Goal: Contribute content

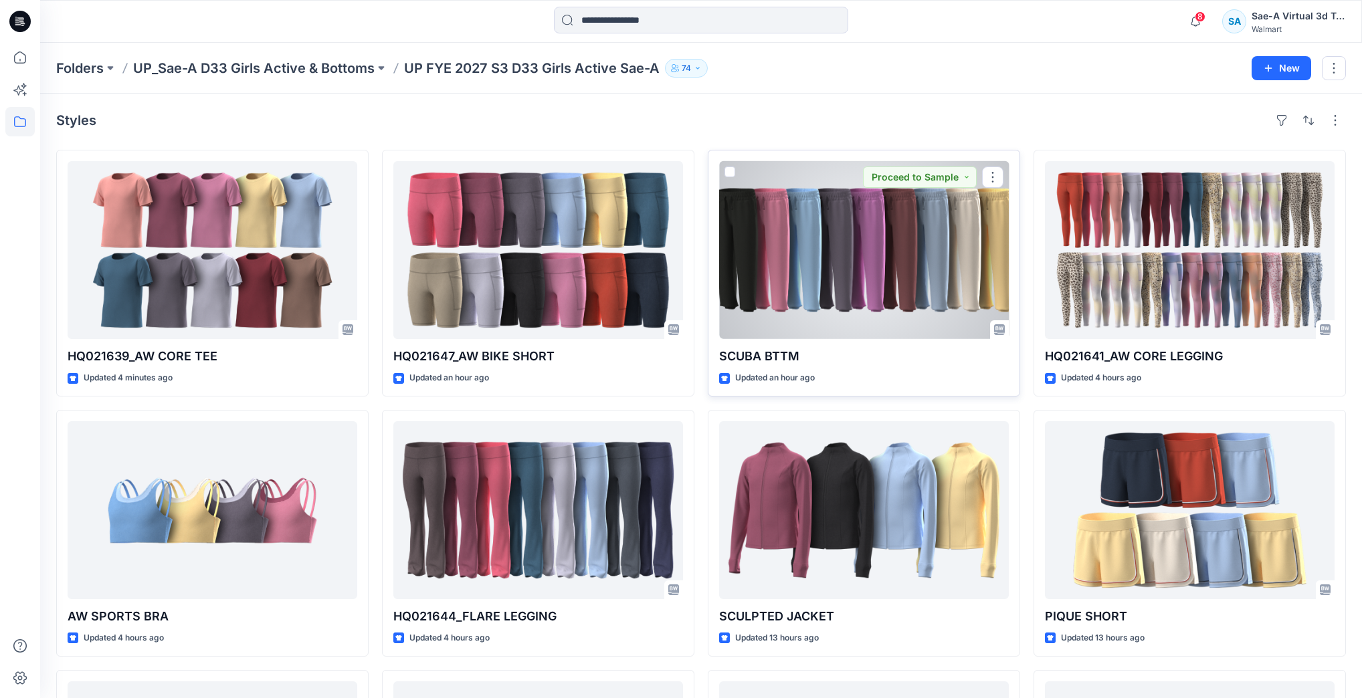
click at [773, 214] on div at bounding box center [864, 250] width 290 height 178
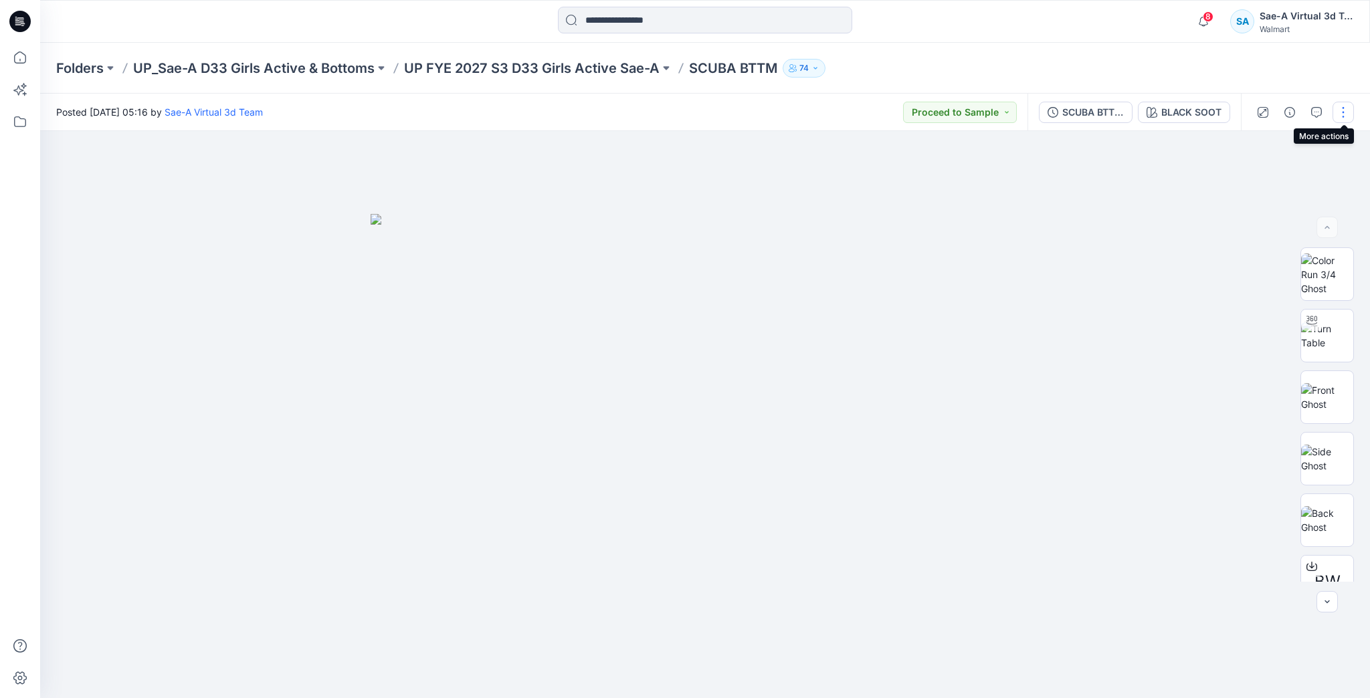
click at [1343, 114] on button "button" at bounding box center [1342, 112] width 21 height 21
click at [1259, 185] on p "Edit" at bounding box center [1258, 181] width 17 height 14
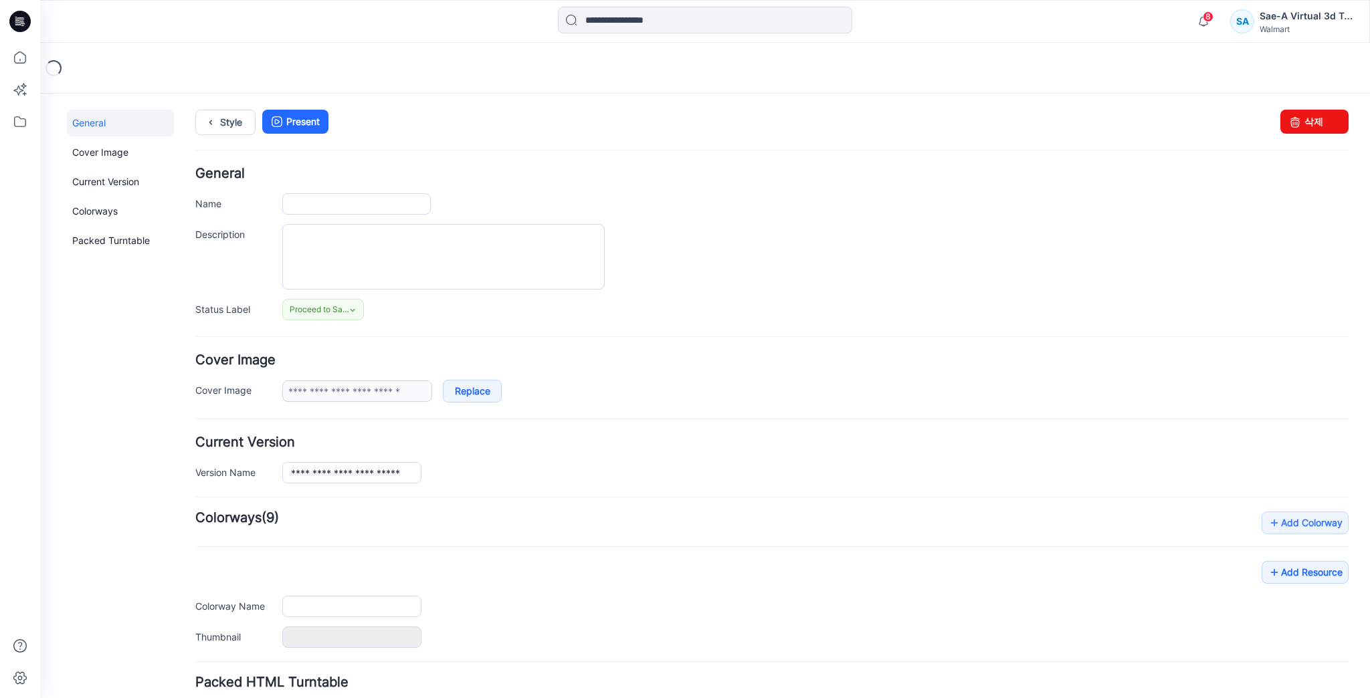
type input "**********"
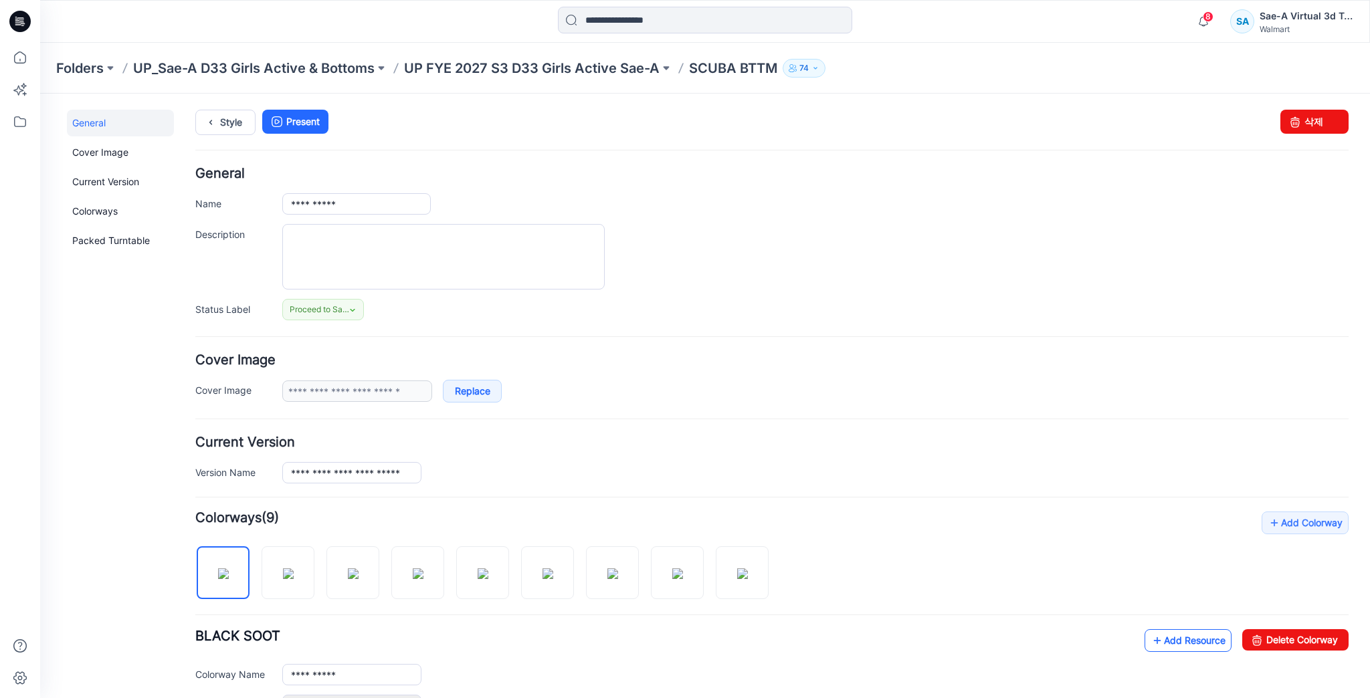
click at [1177, 639] on link "Add Resource" at bounding box center [1188, 640] width 87 height 23
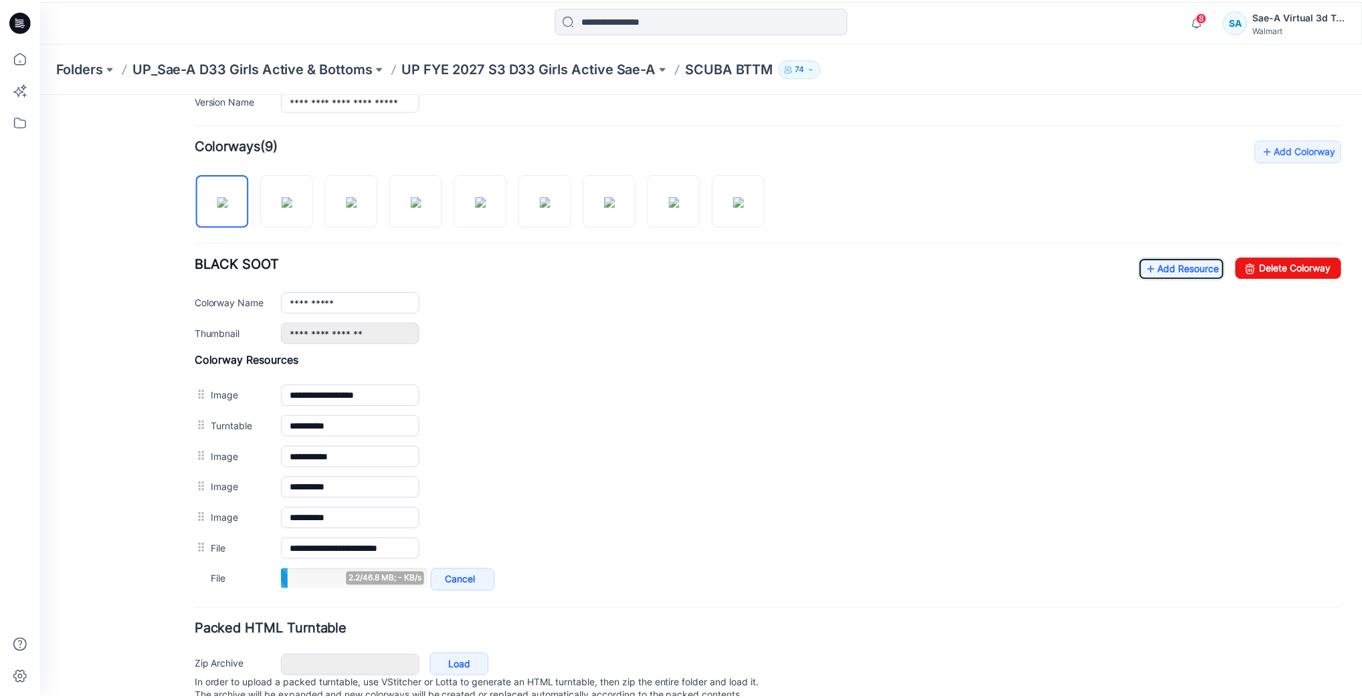
scroll to position [375, 0]
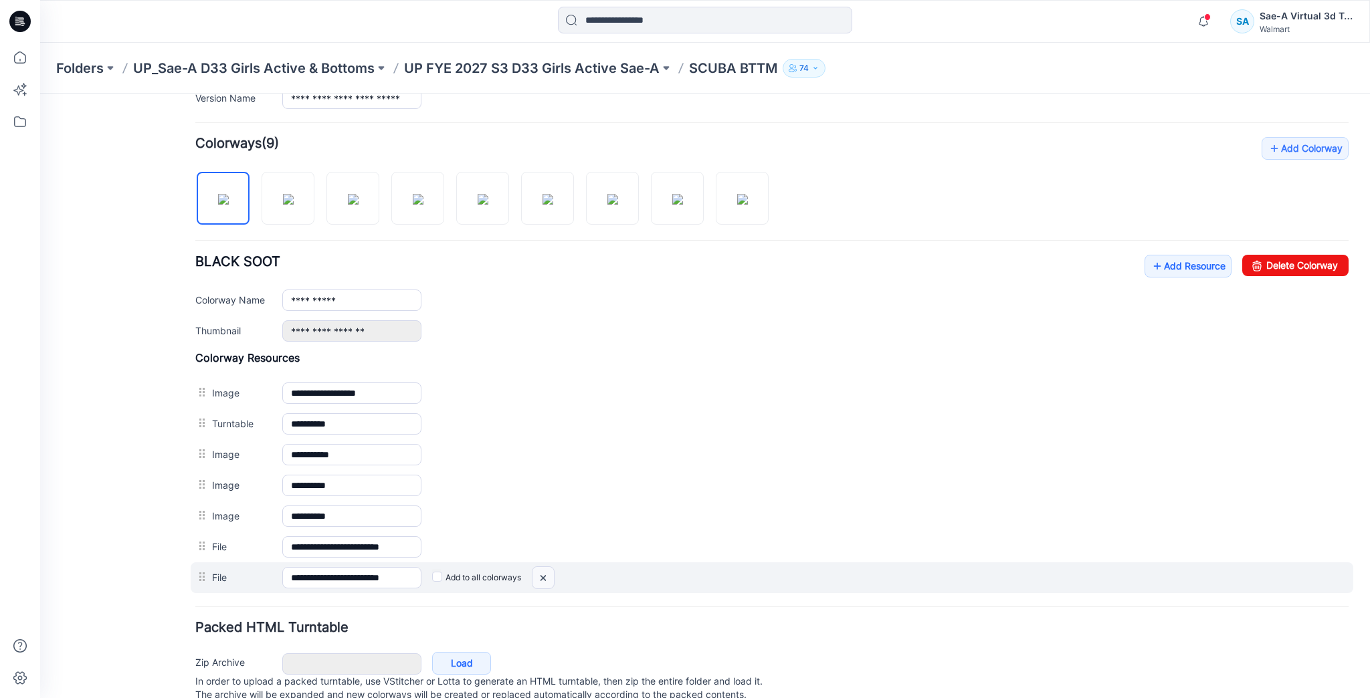
click at [549, 575] on img at bounding box center [542, 578] width 21 height 22
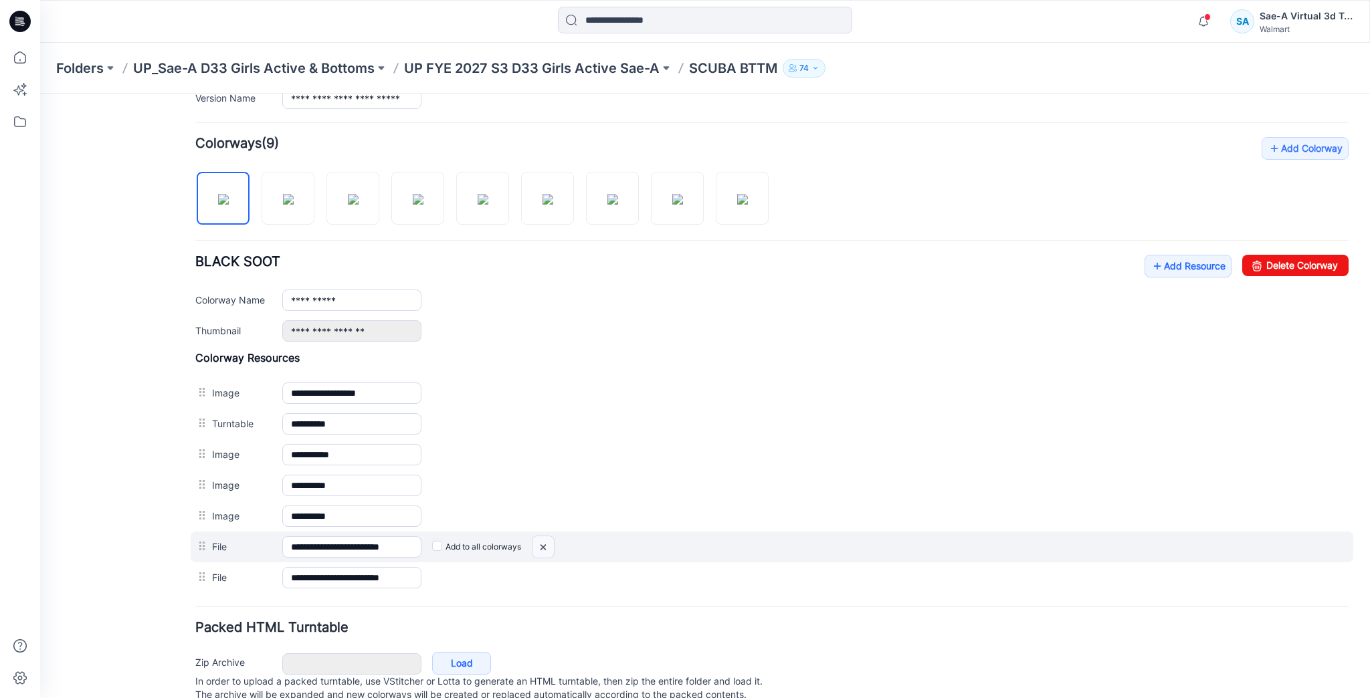
drag, startPoint x: 540, startPoint y: 546, endPoint x: 773, endPoint y: 158, distance: 452.5
click at [540, 546] on img at bounding box center [542, 547] width 21 height 22
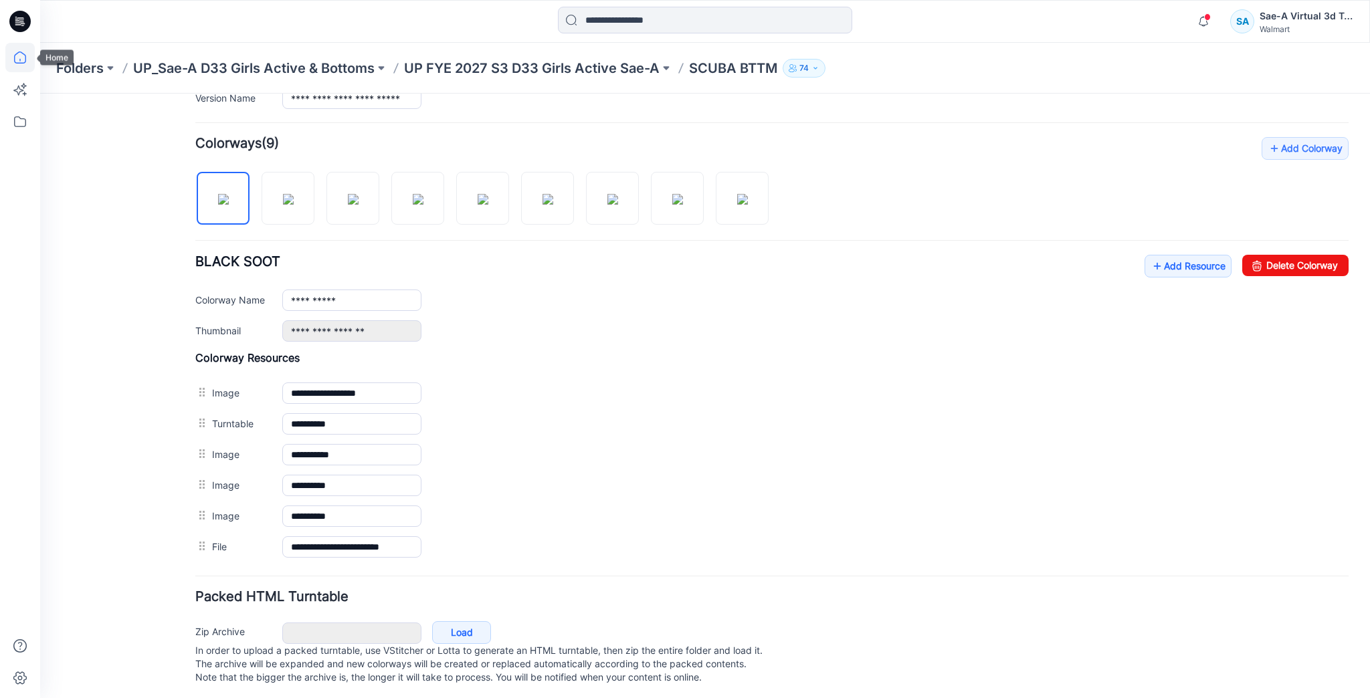
click at [15, 51] on icon at bounding box center [19, 57] width 29 height 29
